Goal: Transaction & Acquisition: Obtain resource

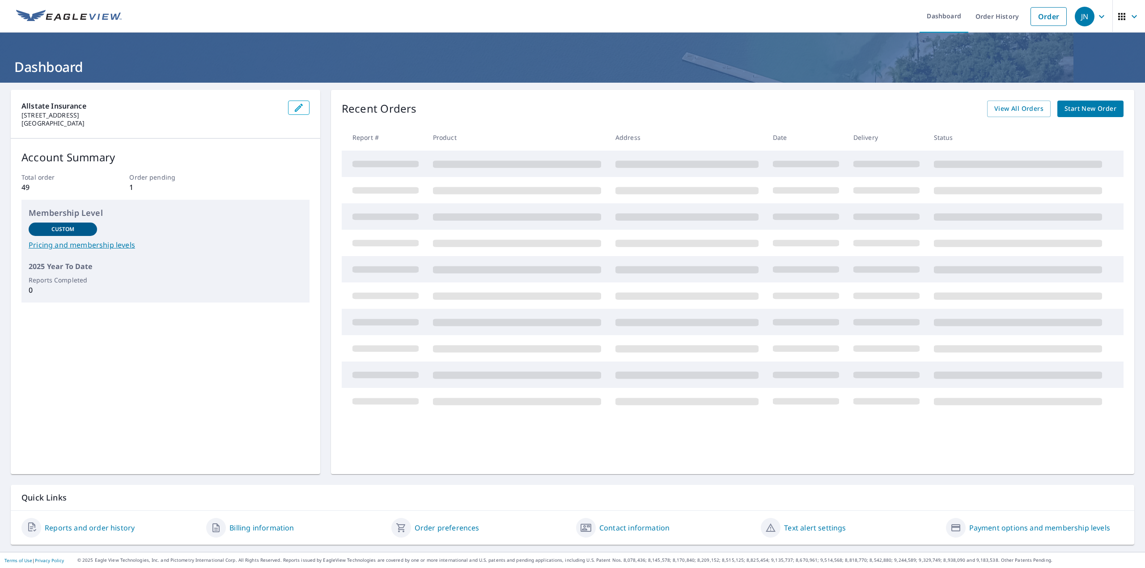
click at [1064, 113] on span "Start New Order" at bounding box center [1090, 108] width 52 height 11
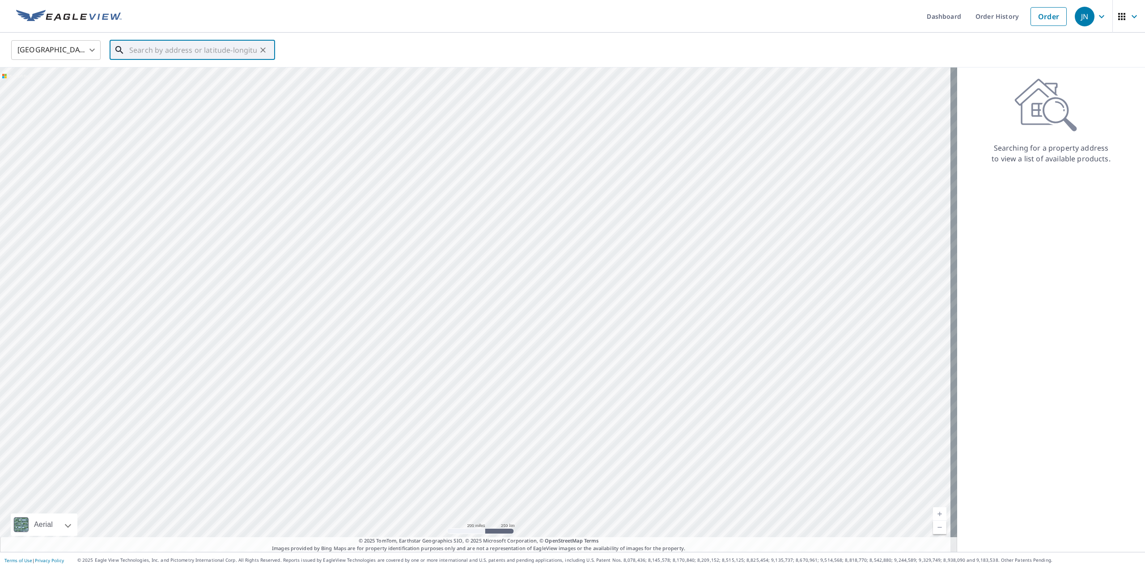
click at [205, 57] on input "text" at bounding box center [192, 50] width 127 height 25
type input "1"
click at [211, 82] on p "Lisle, IL 60532" at bounding box center [197, 85] width 140 height 9
type input "[STREET_ADDRESS]"
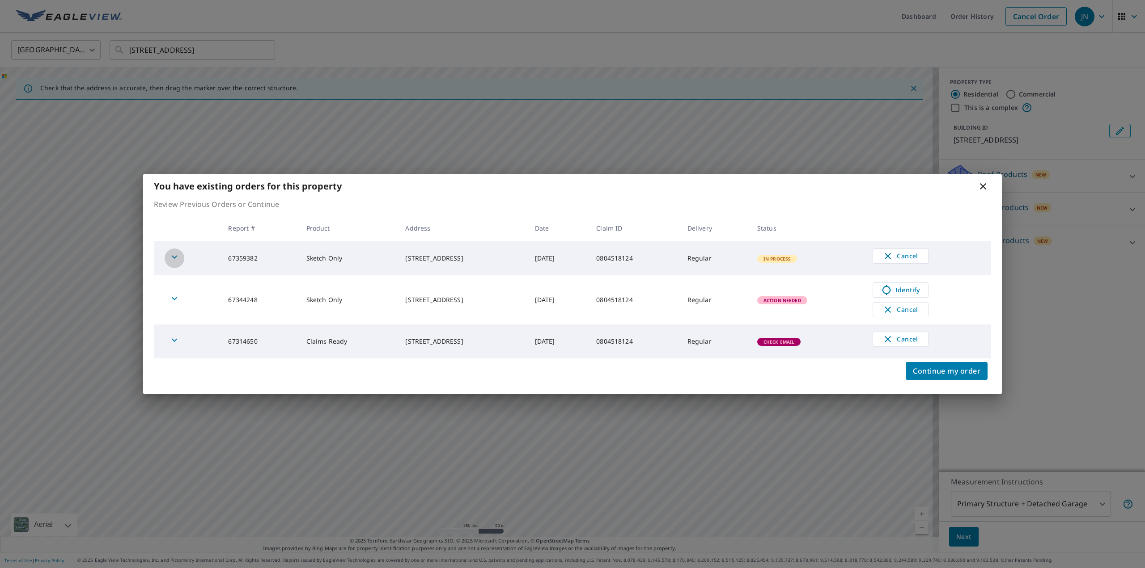
click at [170, 259] on icon "button" at bounding box center [174, 257] width 11 height 11
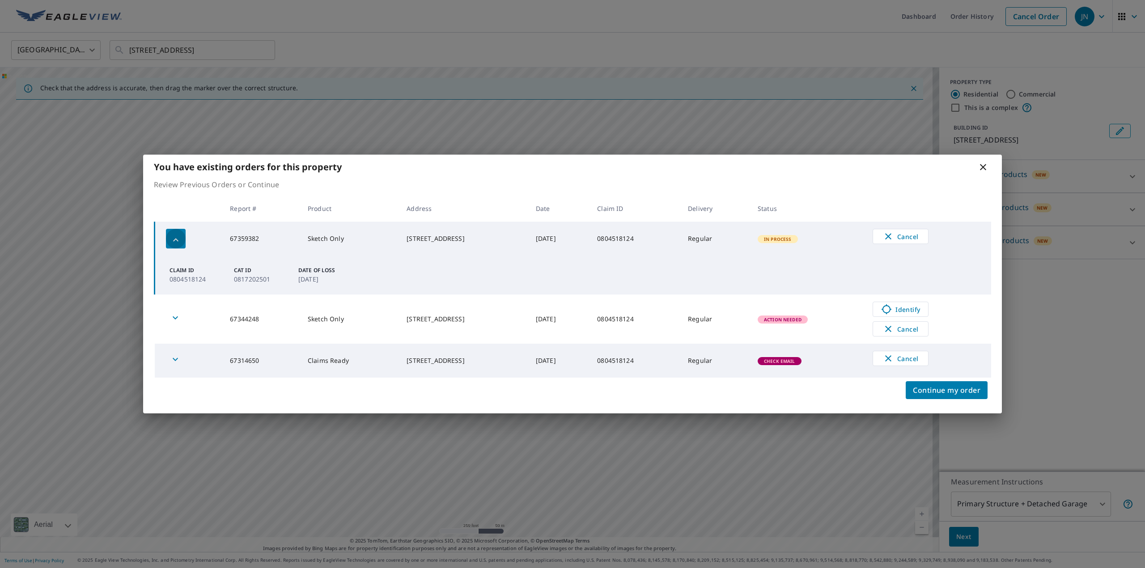
click at [175, 240] on icon "button" at bounding box center [175, 239] width 5 height 3
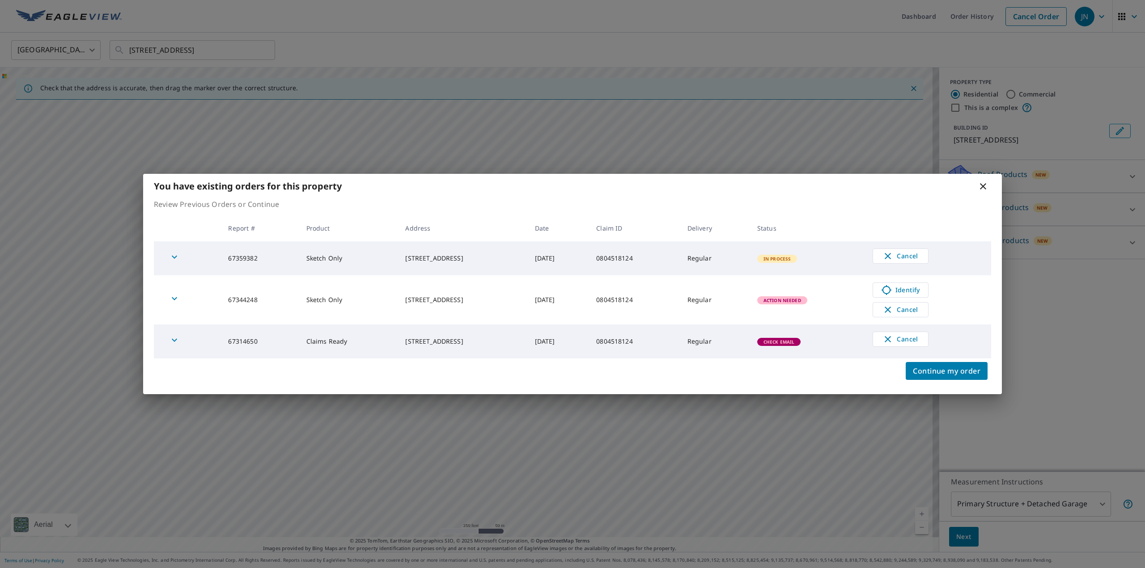
click at [983, 186] on icon at bounding box center [983, 186] width 6 height 6
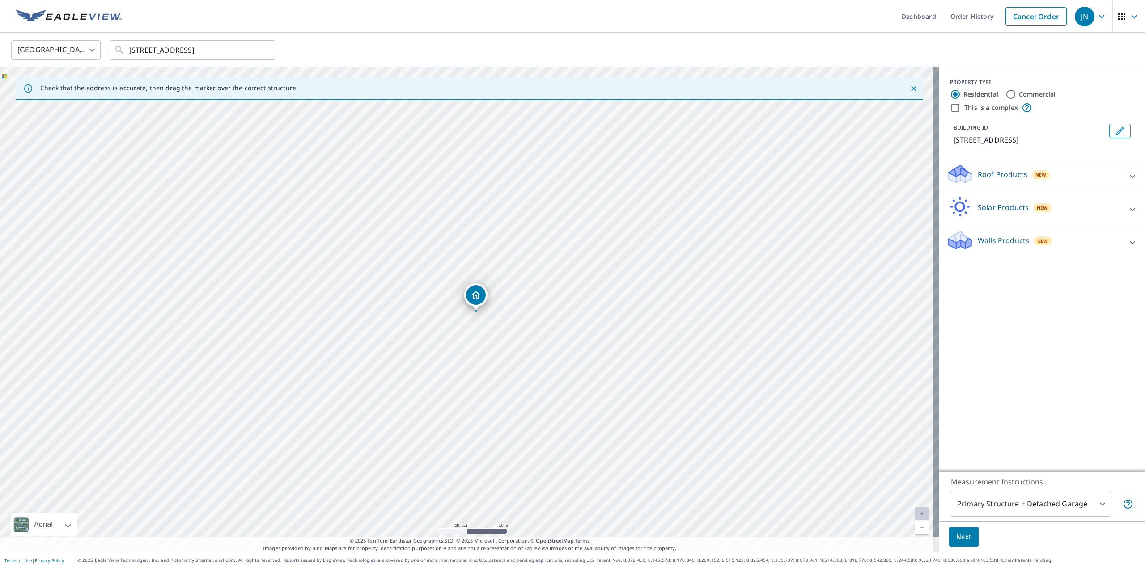
click at [1127, 173] on icon at bounding box center [1132, 176] width 11 height 11
click at [1127, 175] on icon at bounding box center [1132, 176] width 11 height 11
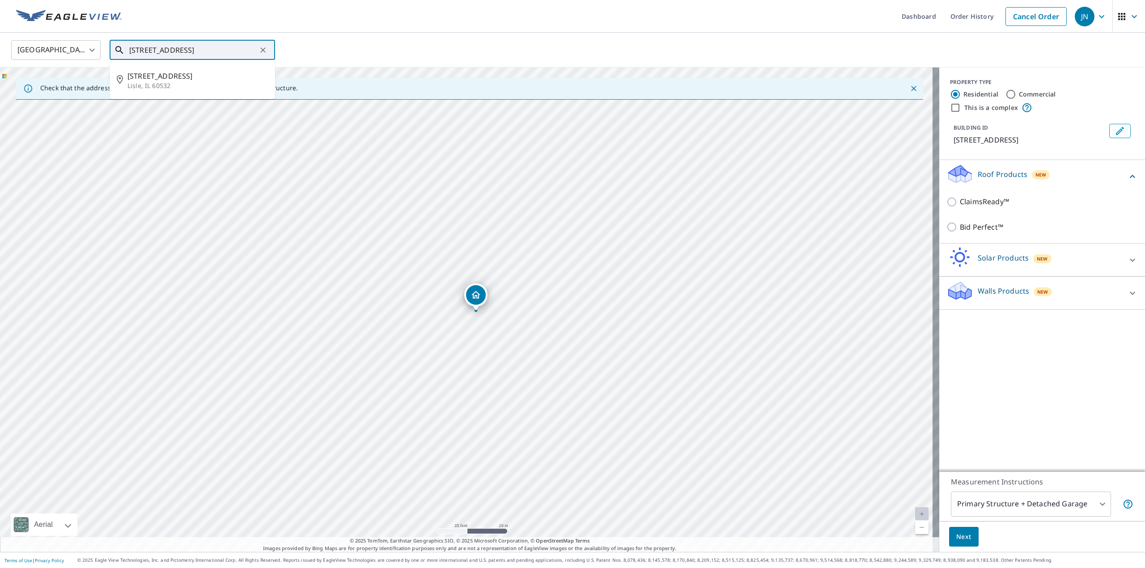
drag, startPoint x: 234, startPoint y: 44, endPoint x: 128, endPoint y: 51, distance: 105.8
click at [128, 51] on div "[STREET_ADDRESS] ​" at bounding box center [192, 50] width 165 height 20
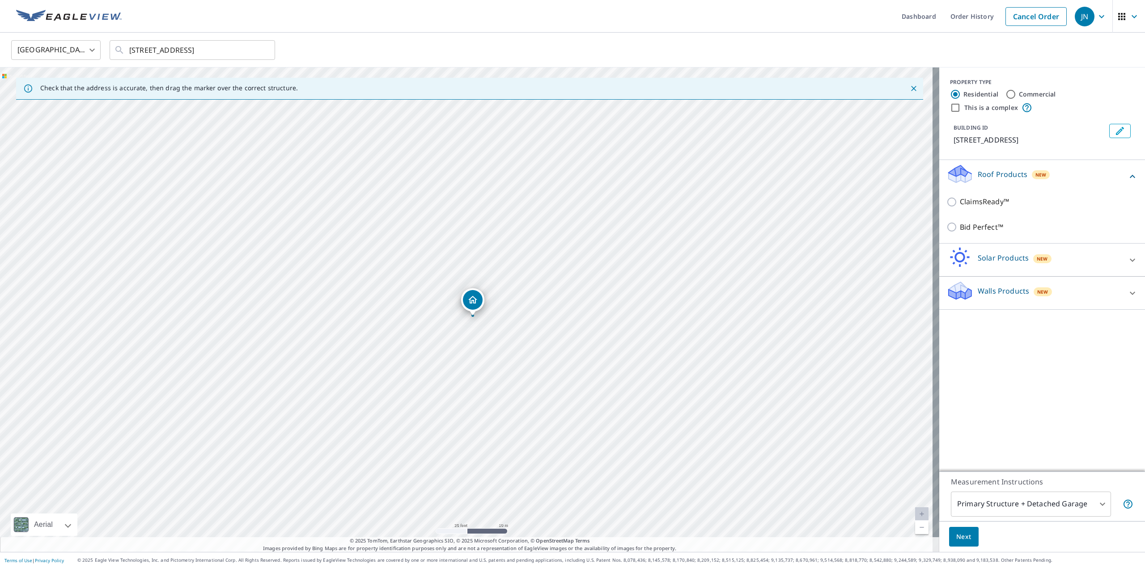
drag, startPoint x: 482, startPoint y: 292, endPoint x: 479, endPoint y: 297, distance: 5.8
click at [959, 9] on link "Order History" at bounding box center [972, 16] width 58 height 33
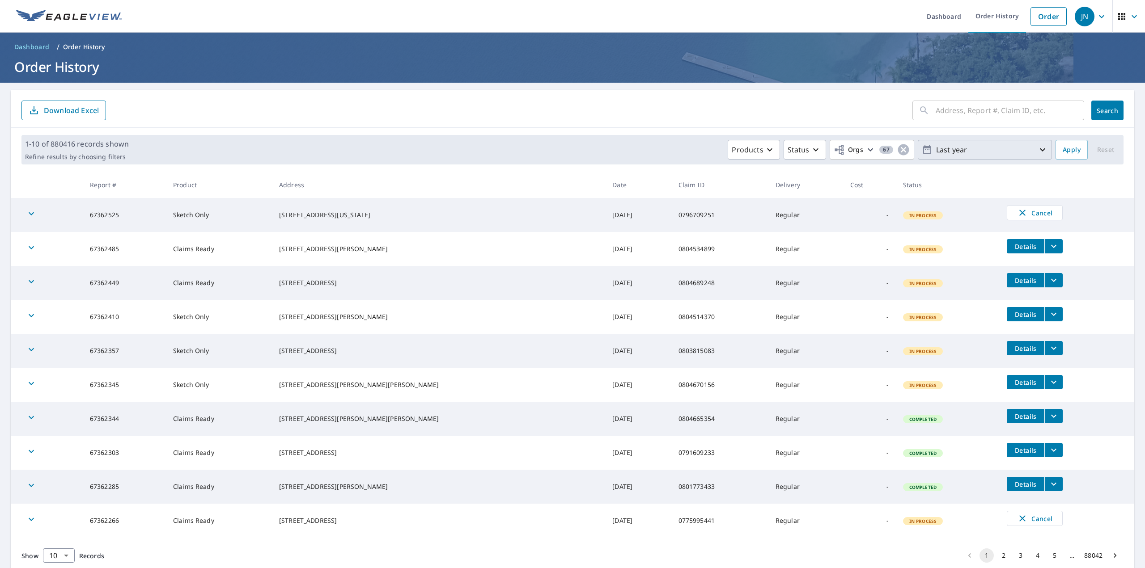
click at [1040, 147] on icon "button" at bounding box center [1042, 149] width 11 height 11
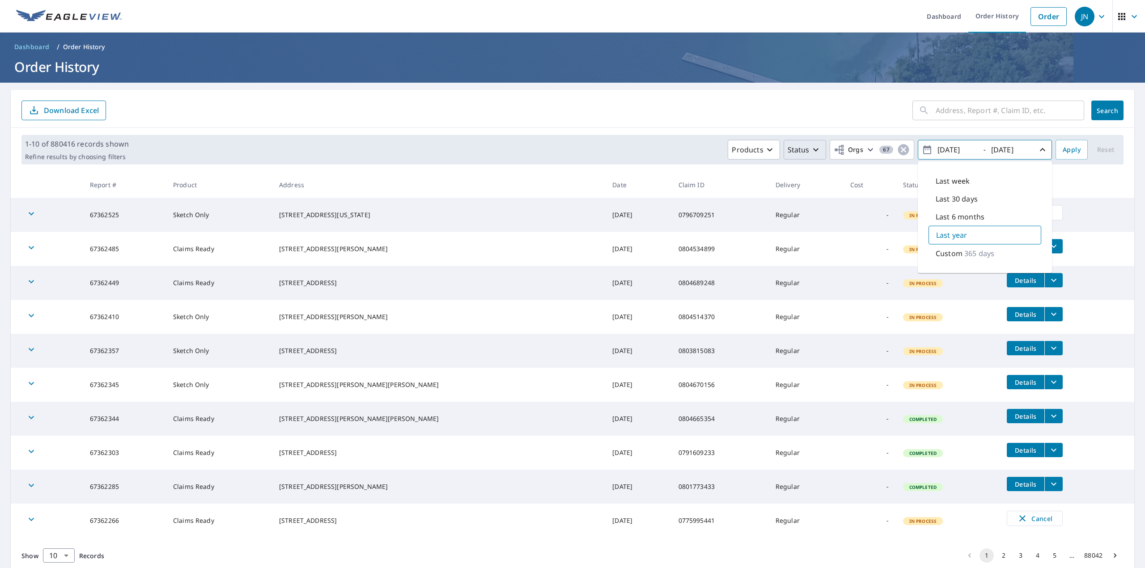
click at [813, 150] on icon "button" at bounding box center [815, 149] width 5 height 3
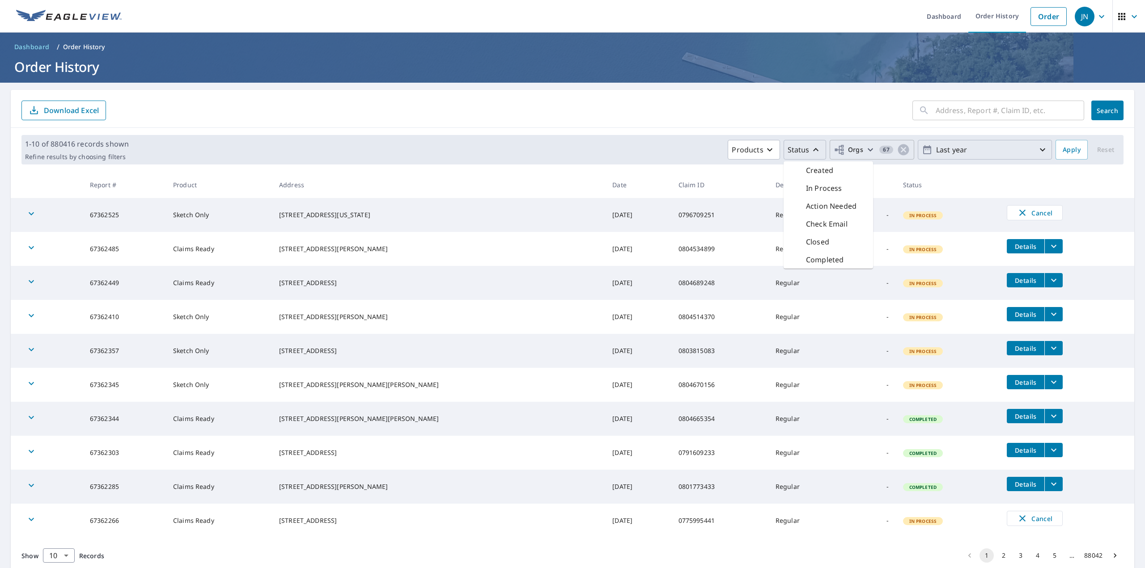
click at [865, 149] on icon "button" at bounding box center [870, 149] width 11 height 11
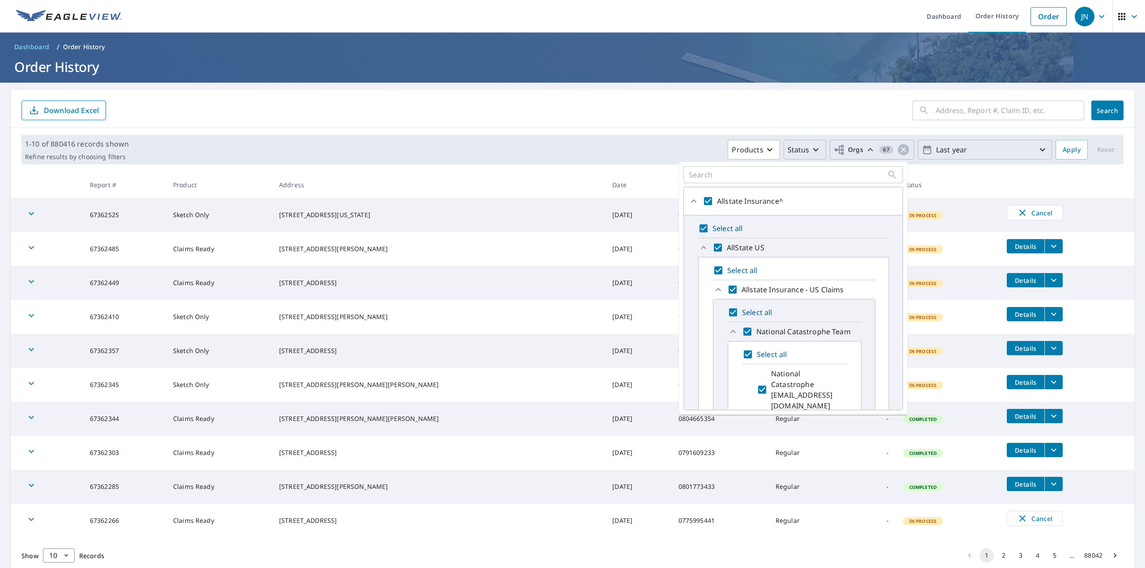
click at [657, 131] on div "1-10 of 880416 records shown Refine results by choosing filters Products Status…" at bounding box center [572, 150] width 1123 height 44
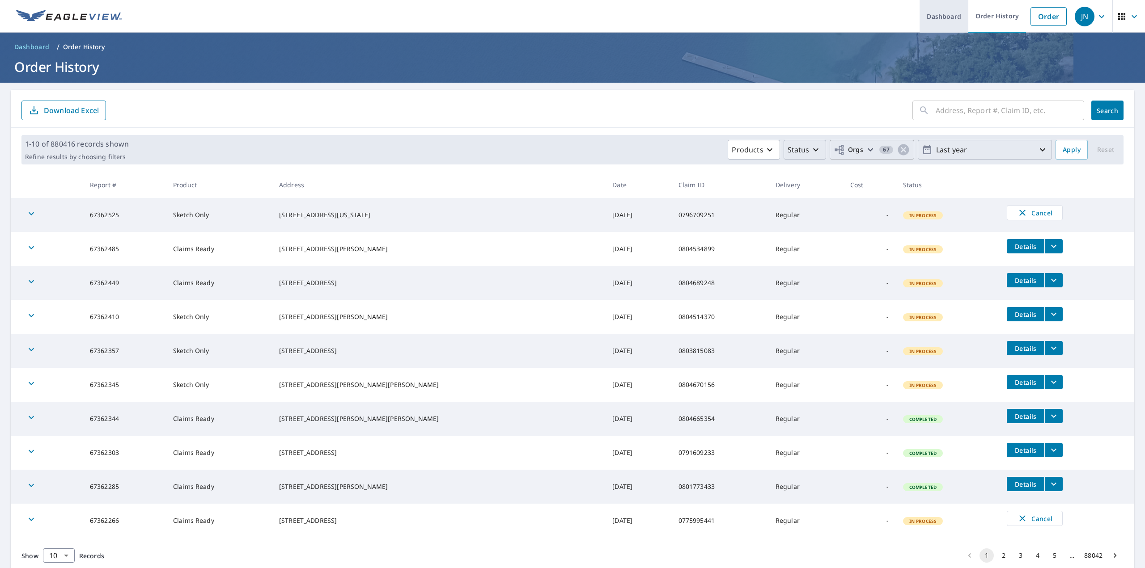
click at [948, 18] on link "Dashboard" at bounding box center [943, 16] width 49 height 33
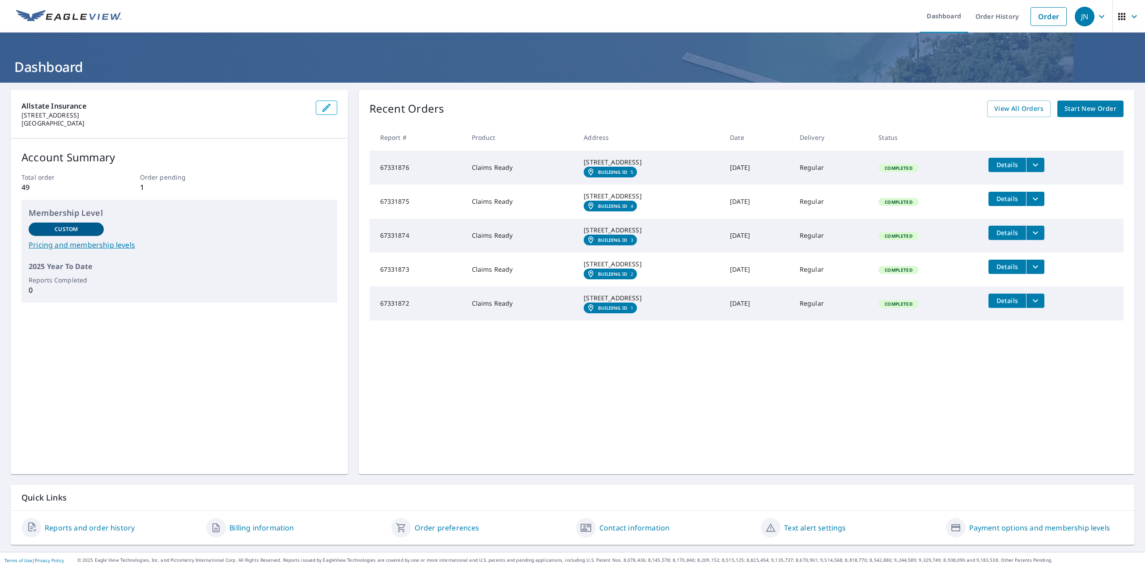
click at [1036, 164] on icon "filesDropdownBtn-67331876" at bounding box center [1035, 164] width 5 height 3
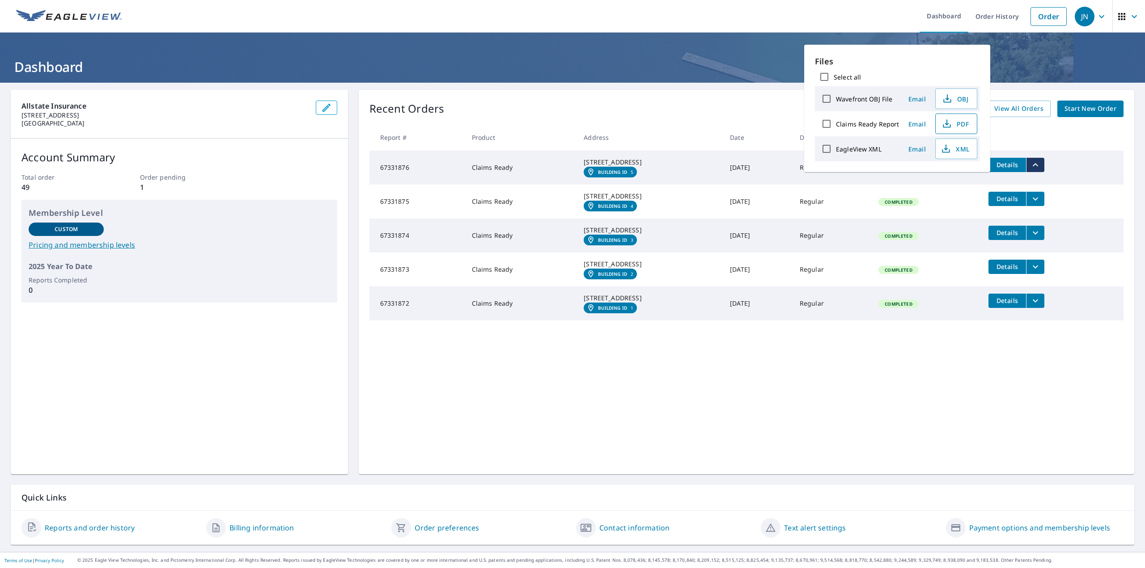
click at [968, 122] on button "PDF" at bounding box center [956, 124] width 42 height 21
click at [1041, 306] on icon "filesDropdownBtn-67331872" at bounding box center [1035, 301] width 11 height 11
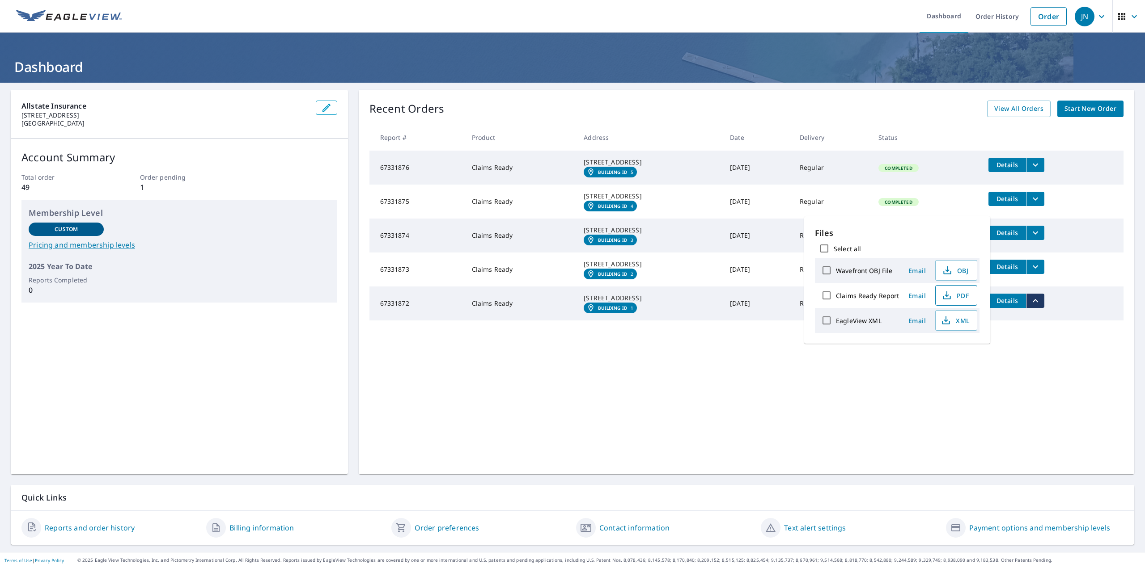
click at [958, 301] on button "PDF" at bounding box center [956, 295] width 42 height 21
